Goal: Task Accomplishment & Management: Manage account settings

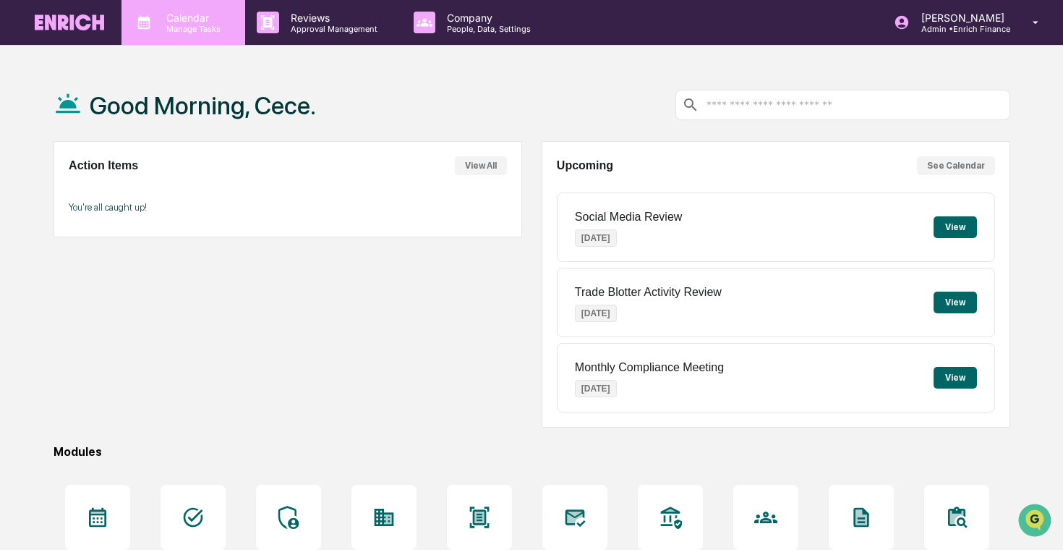
click at [213, 25] on p "Manage Tasks" at bounding box center [191, 29] width 73 height 10
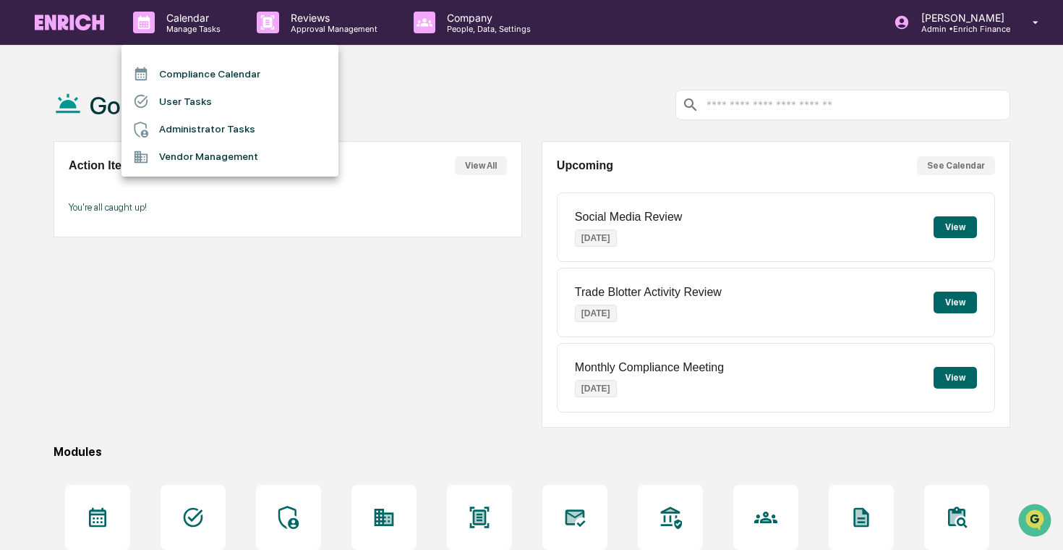
click at [240, 124] on li "Administrator Tasks" at bounding box center [230, 129] width 217 height 27
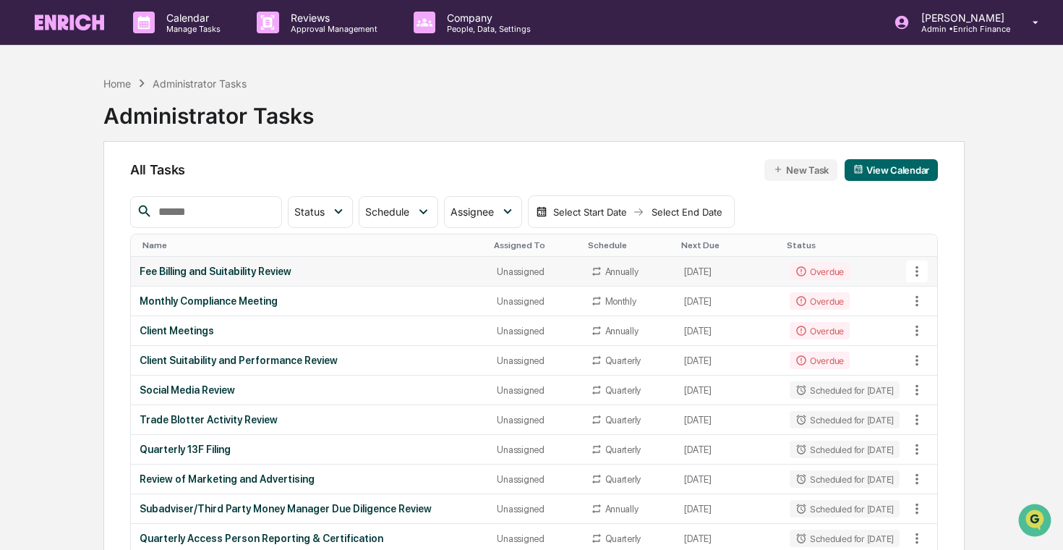
click at [549, 276] on div "Unassigned" at bounding box center [535, 271] width 76 height 11
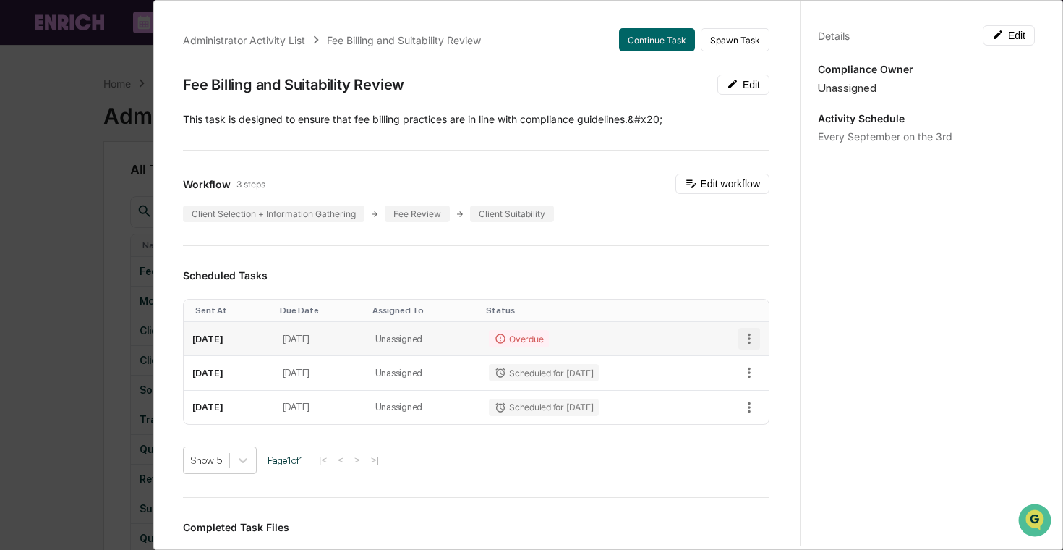
click at [751, 338] on icon "button" at bounding box center [749, 339] width 16 height 16
click at [775, 389] on li "Delete task" at bounding box center [798, 390] width 119 height 27
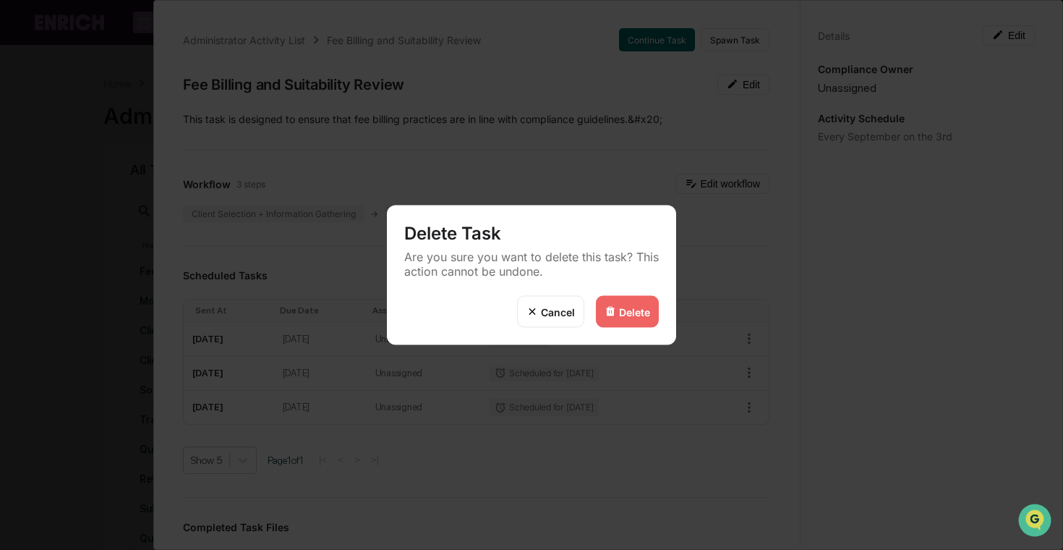
click at [626, 302] on div "Delete" at bounding box center [627, 312] width 63 height 32
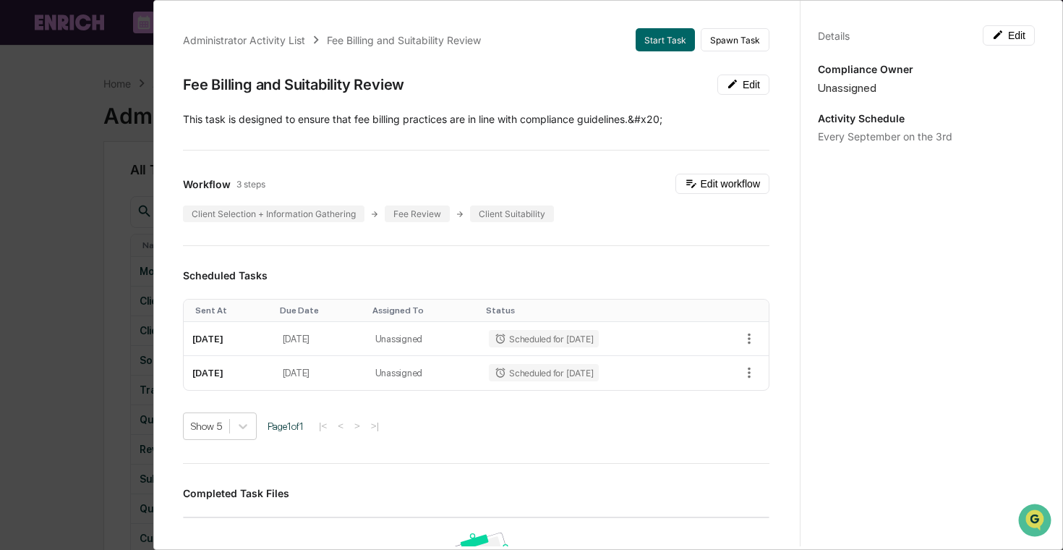
click at [134, 277] on div "Administrator Activity List Fee Billing and Suitability Review Start Task Spawn…" at bounding box center [531, 275] width 1063 height 550
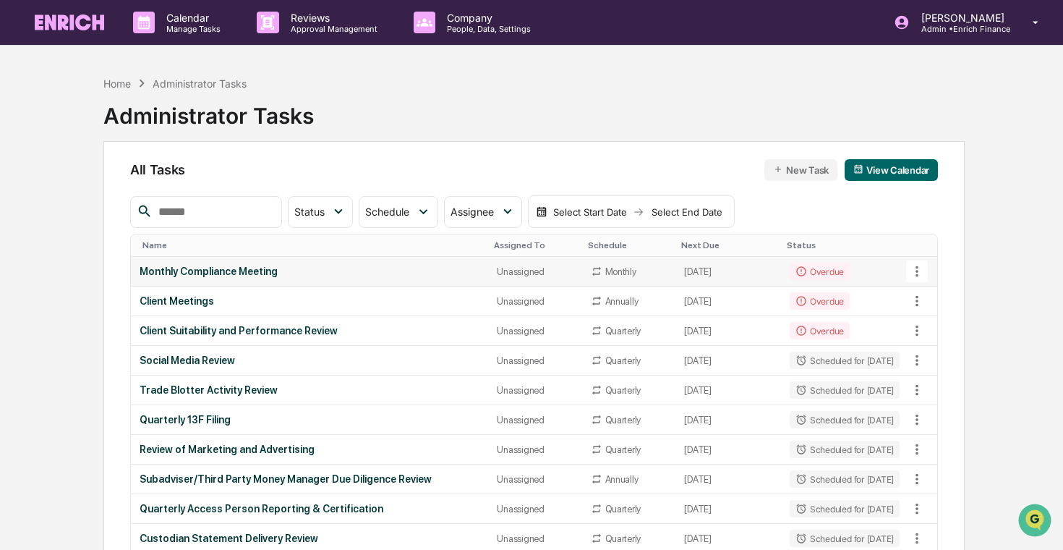
click at [219, 274] on div "Monthly Compliance Meeting" at bounding box center [310, 271] width 341 height 12
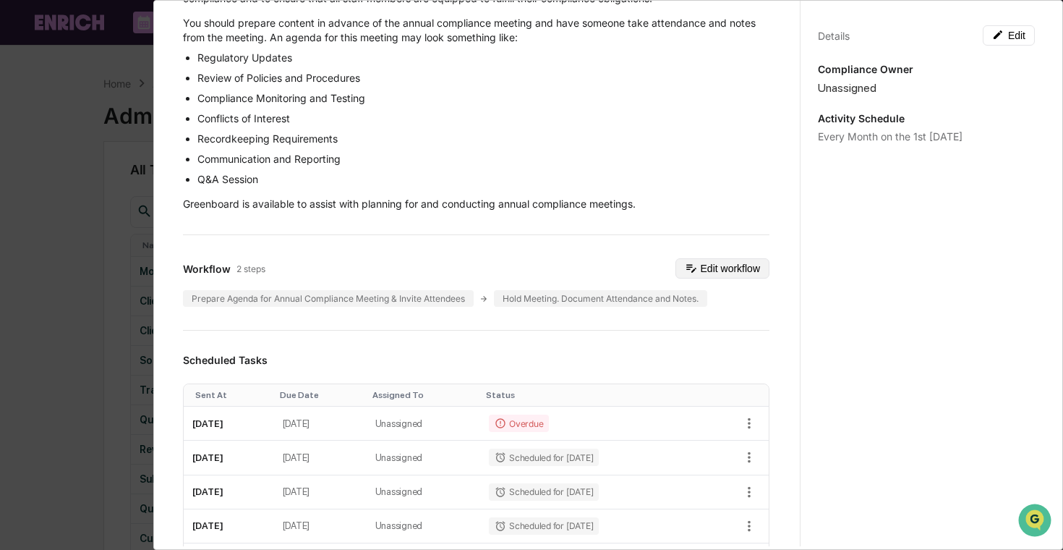
scroll to position [264, 0]
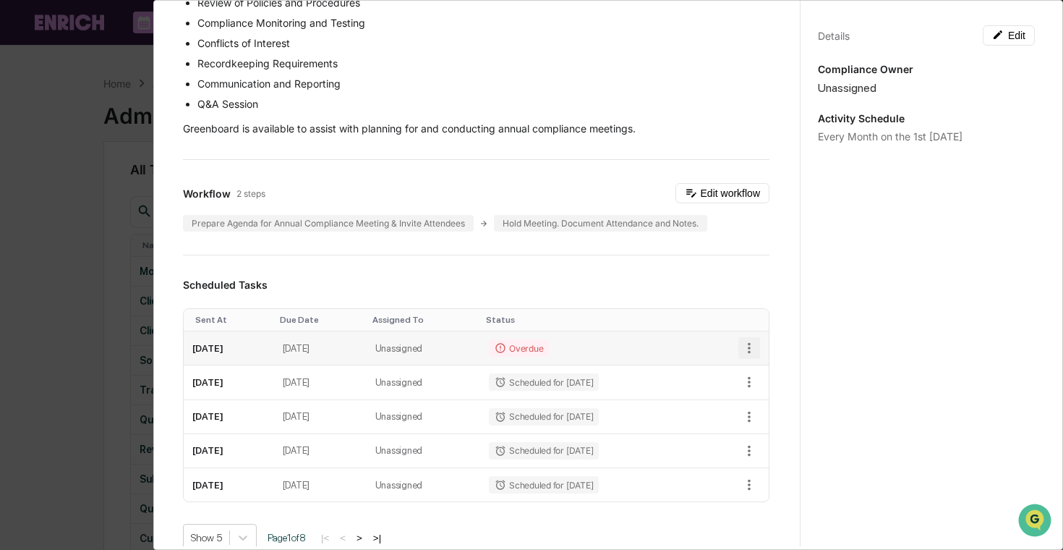
click at [746, 354] on icon "button" at bounding box center [749, 348] width 16 height 16
click at [767, 396] on li "Delete task" at bounding box center [798, 399] width 119 height 27
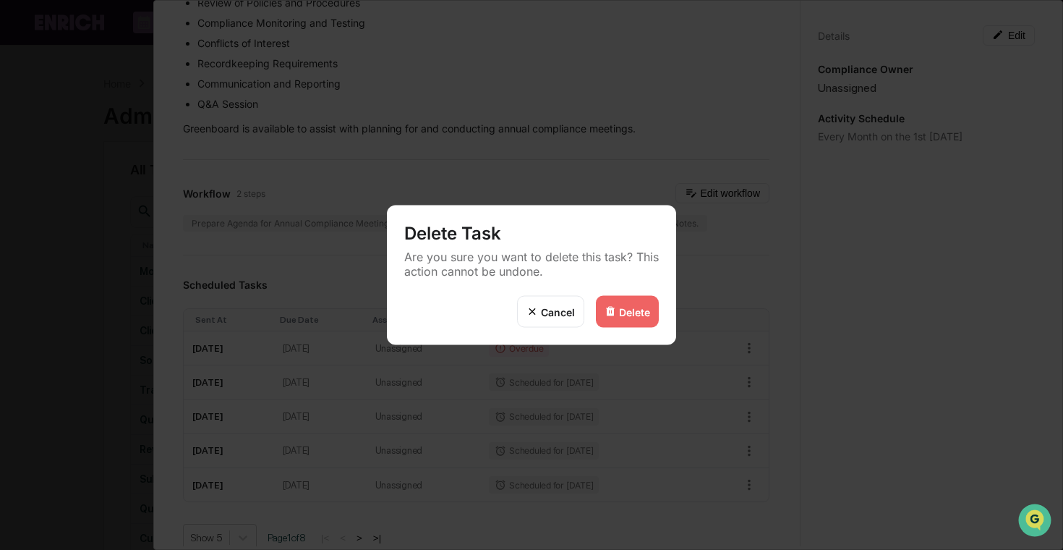
click at [630, 313] on div "Delete" at bounding box center [634, 311] width 31 height 12
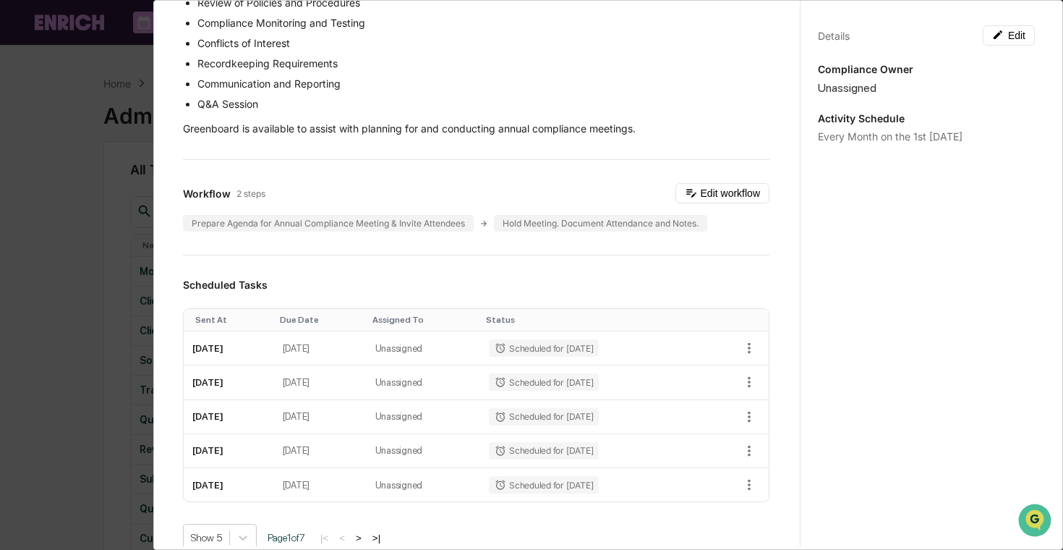
click at [93, 307] on div "Administrator Activity List Monthly Compliance Meeting Start Task Spawn Task Mo…" at bounding box center [531, 275] width 1063 height 550
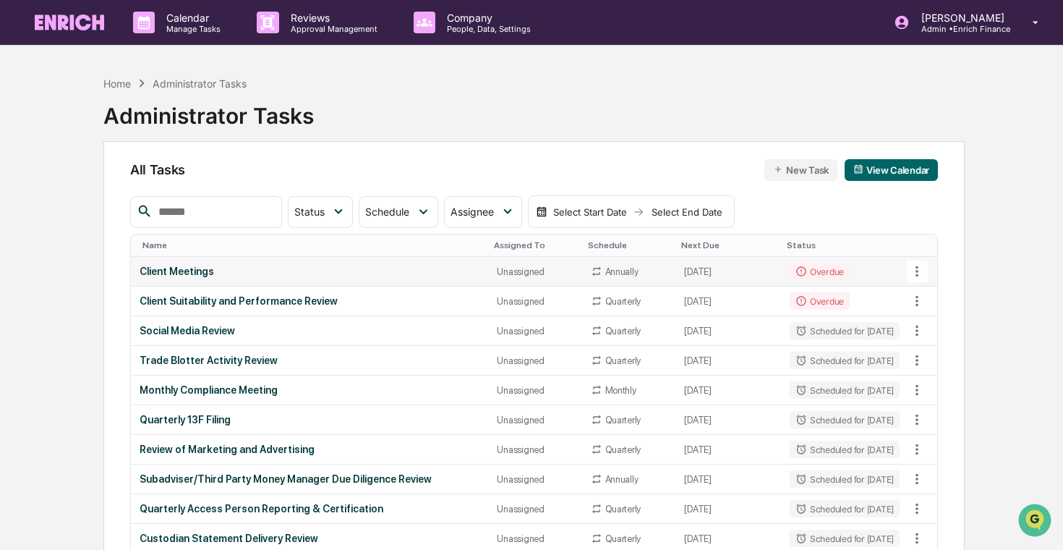
click at [266, 279] on td "Client Meetings" at bounding box center [310, 272] width 358 height 30
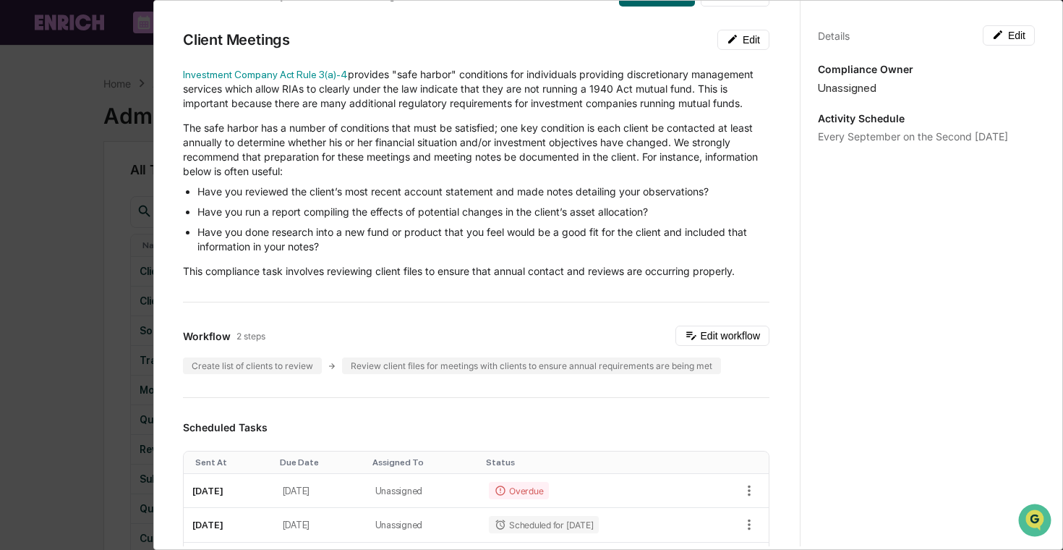
scroll to position [163, 0]
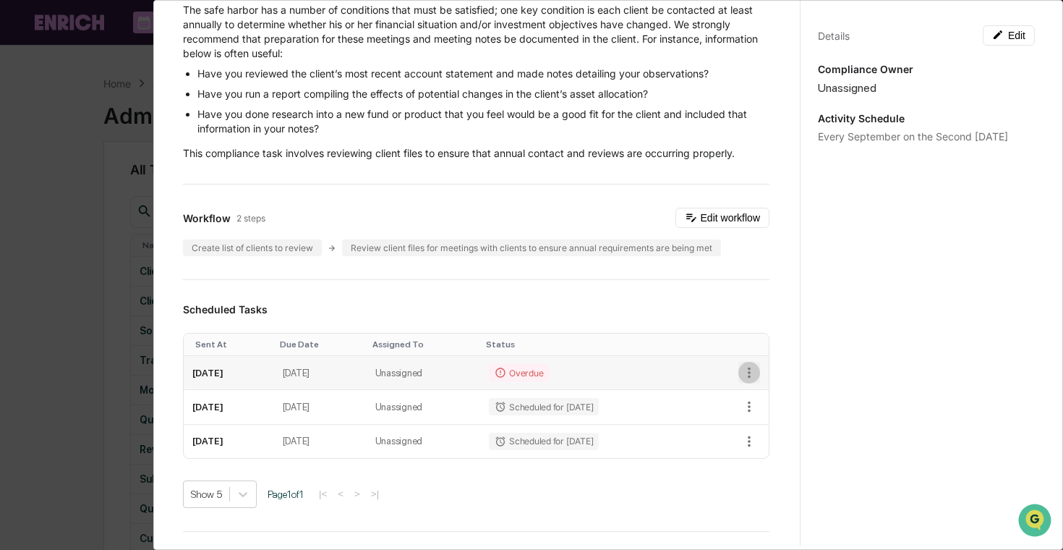
click at [752, 374] on icon "button" at bounding box center [749, 373] width 16 height 16
click at [784, 422] on li "Delete task" at bounding box center [798, 424] width 119 height 27
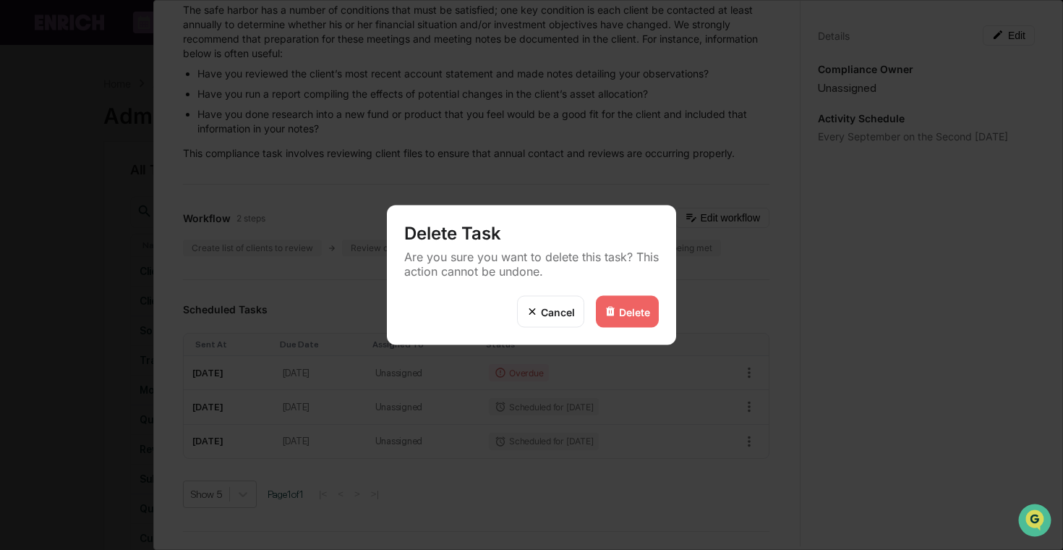
click at [623, 305] on div "Delete" at bounding box center [634, 311] width 31 height 12
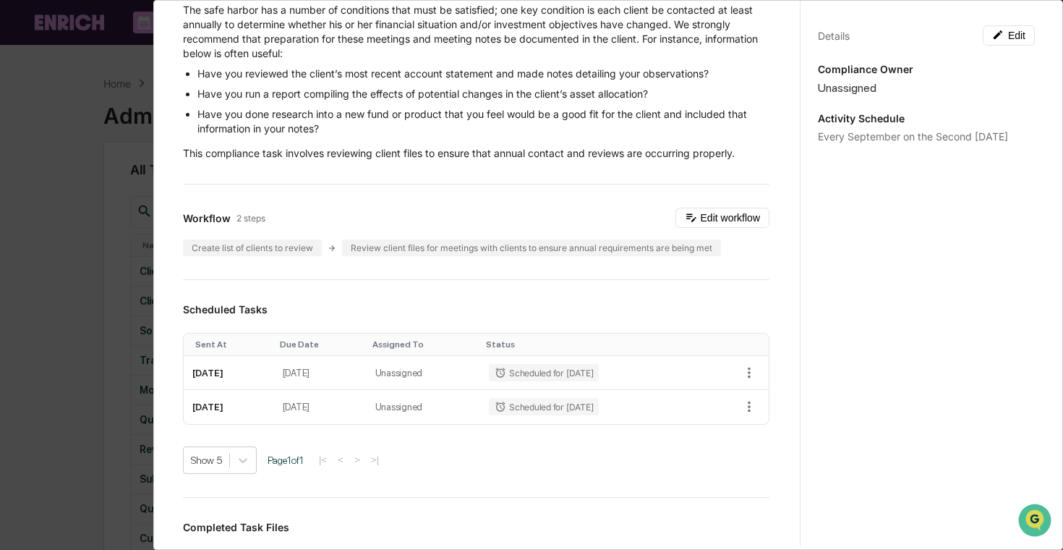
click at [130, 318] on div "Administrator Activity List Client Meetings Start Task Spawn Task Client Meetin…" at bounding box center [531, 275] width 1063 height 550
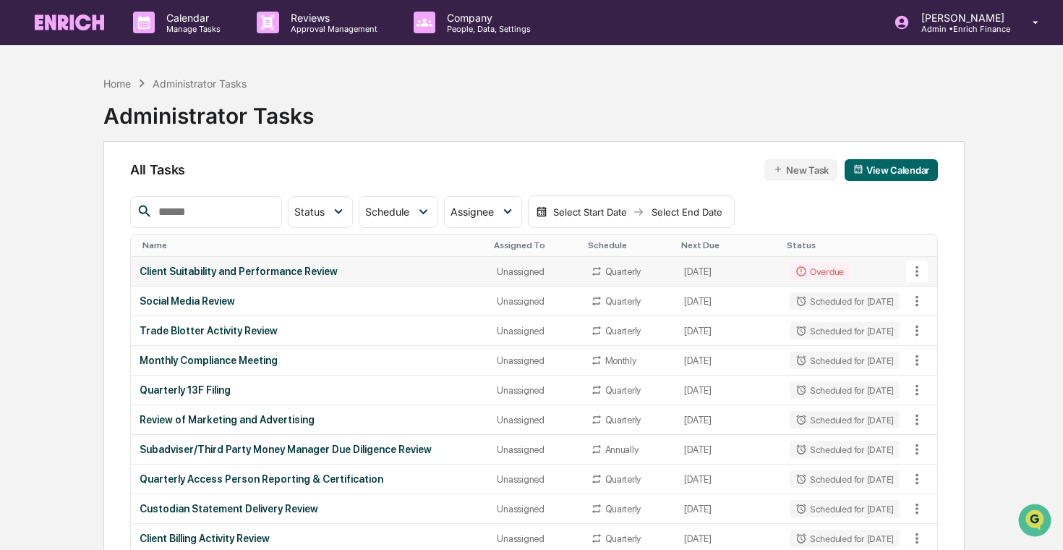
click at [385, 271] on div "Client Suitability and Performance Review" at bounding box center [310, 271] width 341 height 12
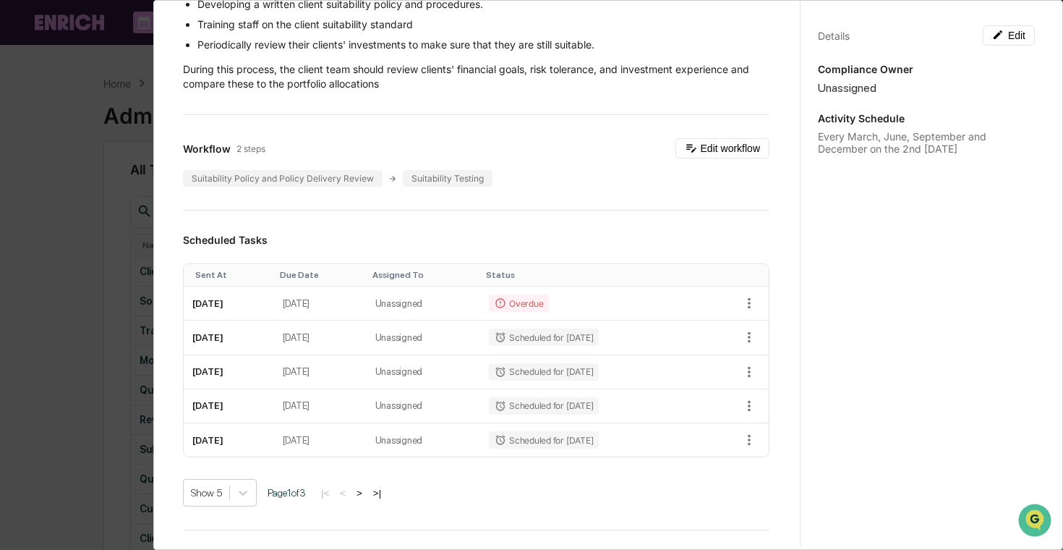
scroll to position [269, 0]
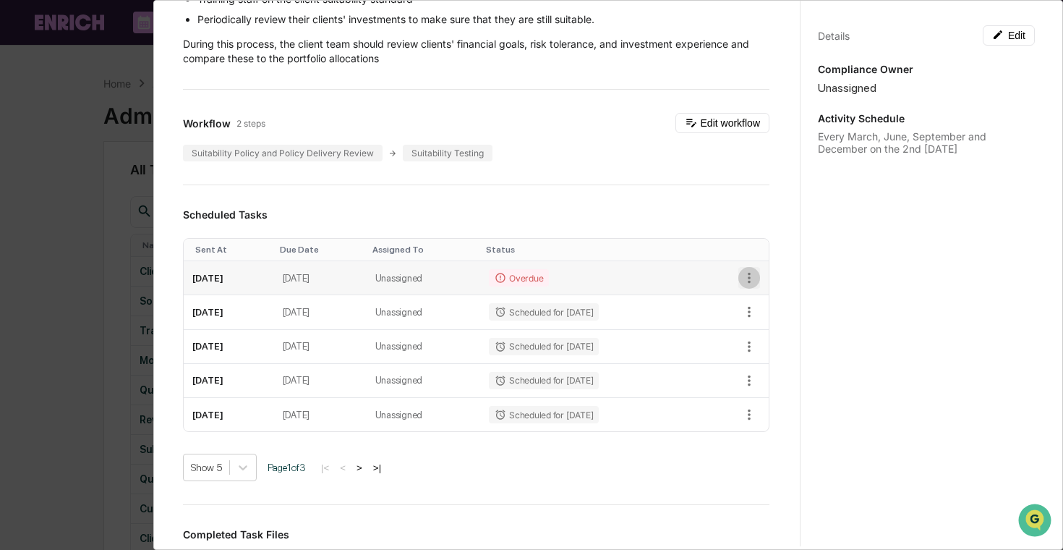
click at [749, 275] on icon "button" at bounding box center [749, 278] width 16 height 16
click at [788, 330] on li "Delete task" at bounding box center [798, 329] width 119 height 27
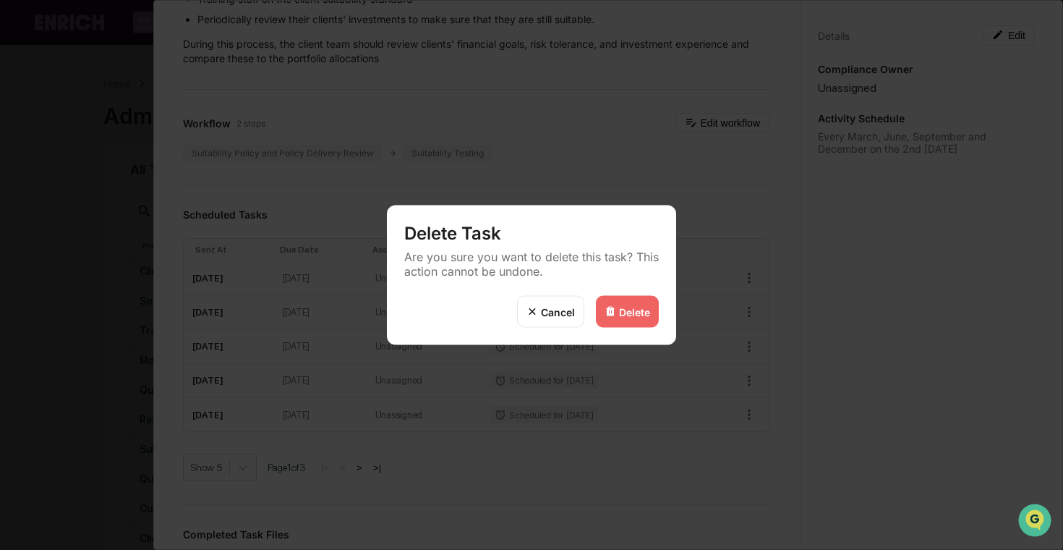
click at [639, 309] on div "Delete" at bounding box center [634, 311] width 31 height 12
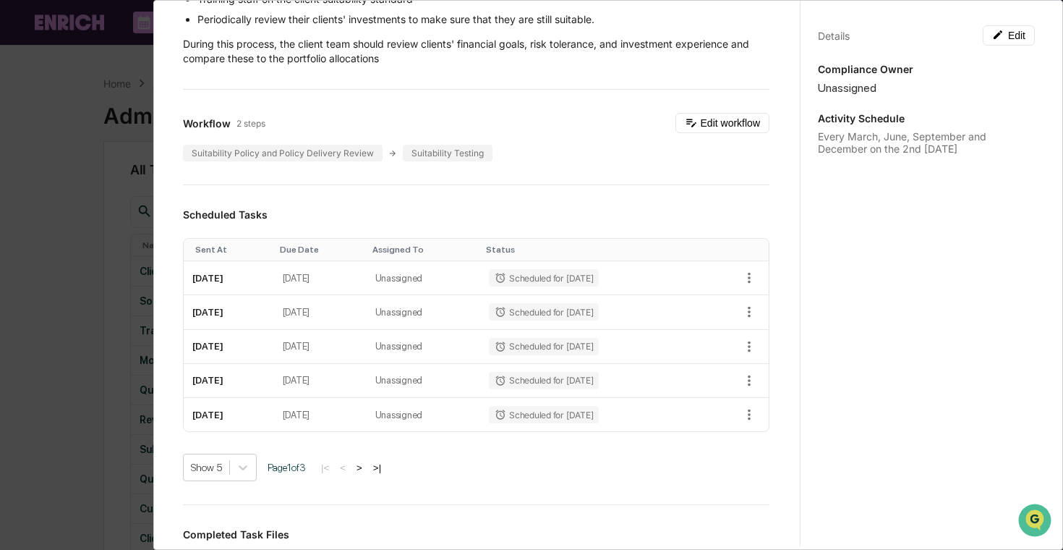
click at [116, 331] on div "Administrator Activity List Client Suitability and Performance Review Start Tas…" at bounding box center [531, 275] width 1063 height 550
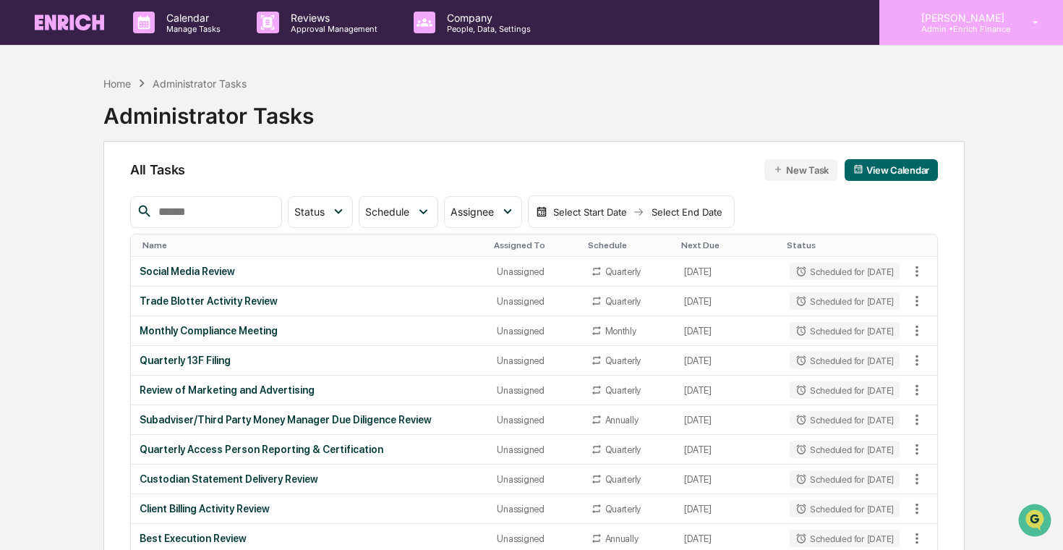
click at [924, 26] on p "Admin • Enrich Finance" at bounding box center [961, 29] width 102 height 10
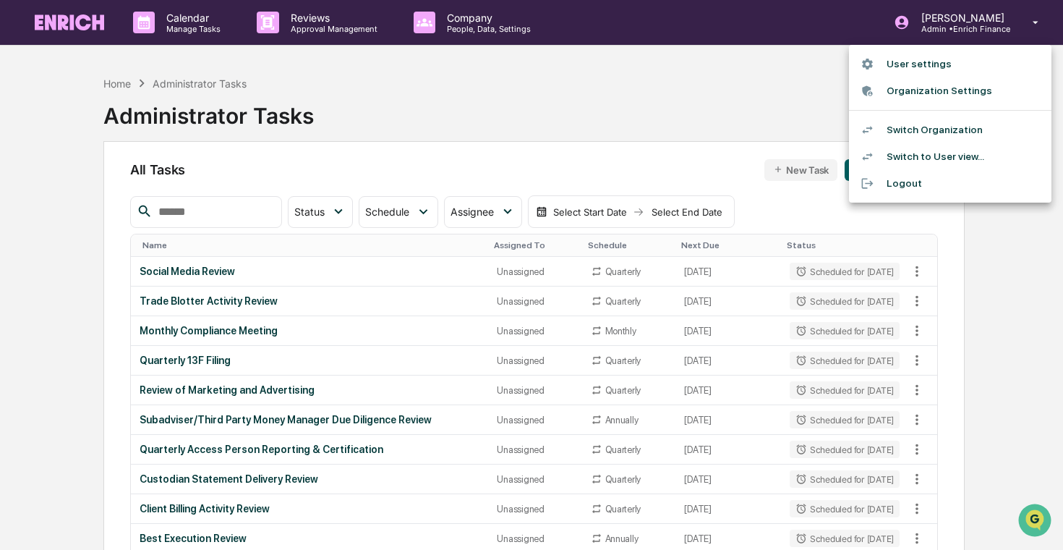
click at [942, 127] on li "Switch Organization" at bounding box center [950, 129] width 203 height 27
